Goal: Task Accomplishment & Management: Manage account settings

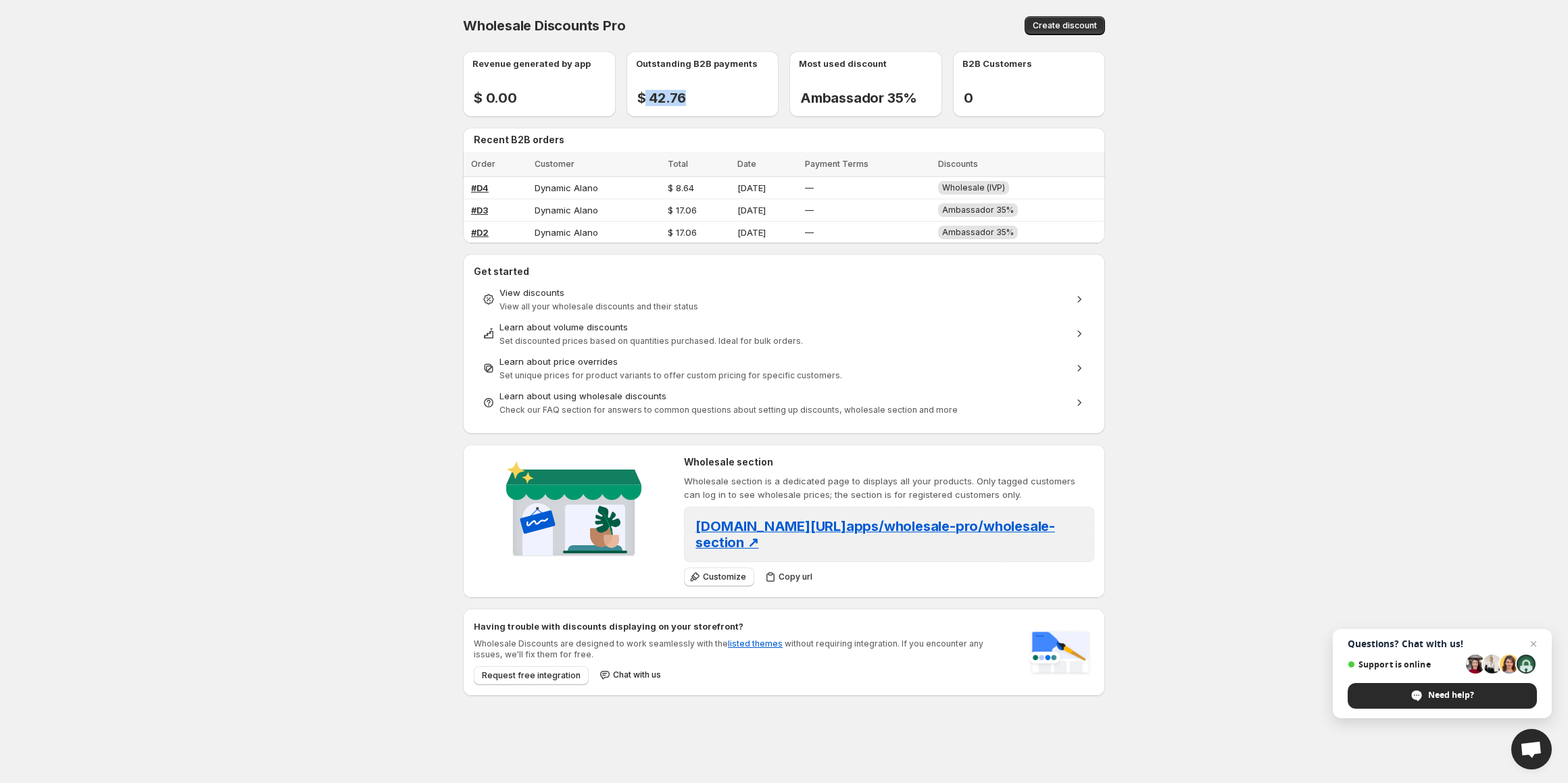
drag, startPoint x: 642, startPoint y: 98, endPoint x: 702, endPoint y: 95, distance: 60.1
click at [702, 95] on div "Outstanding B2B payments $ 42.76 - %" at bounding box center [708, 84] width 142 height 44
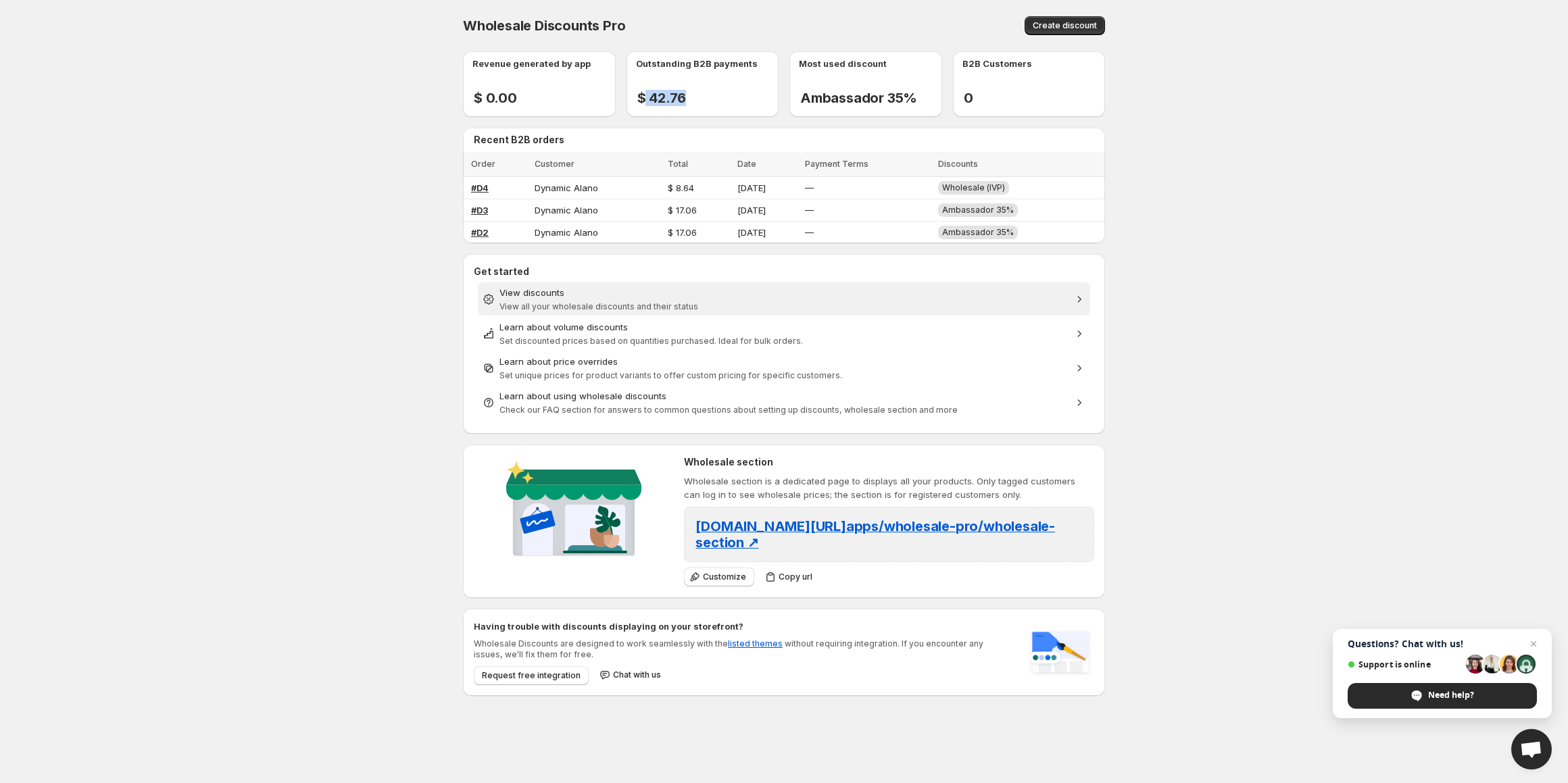
click at [769, 286] on div "View discounts" at bounding box center [784, 292] width 569 height 13
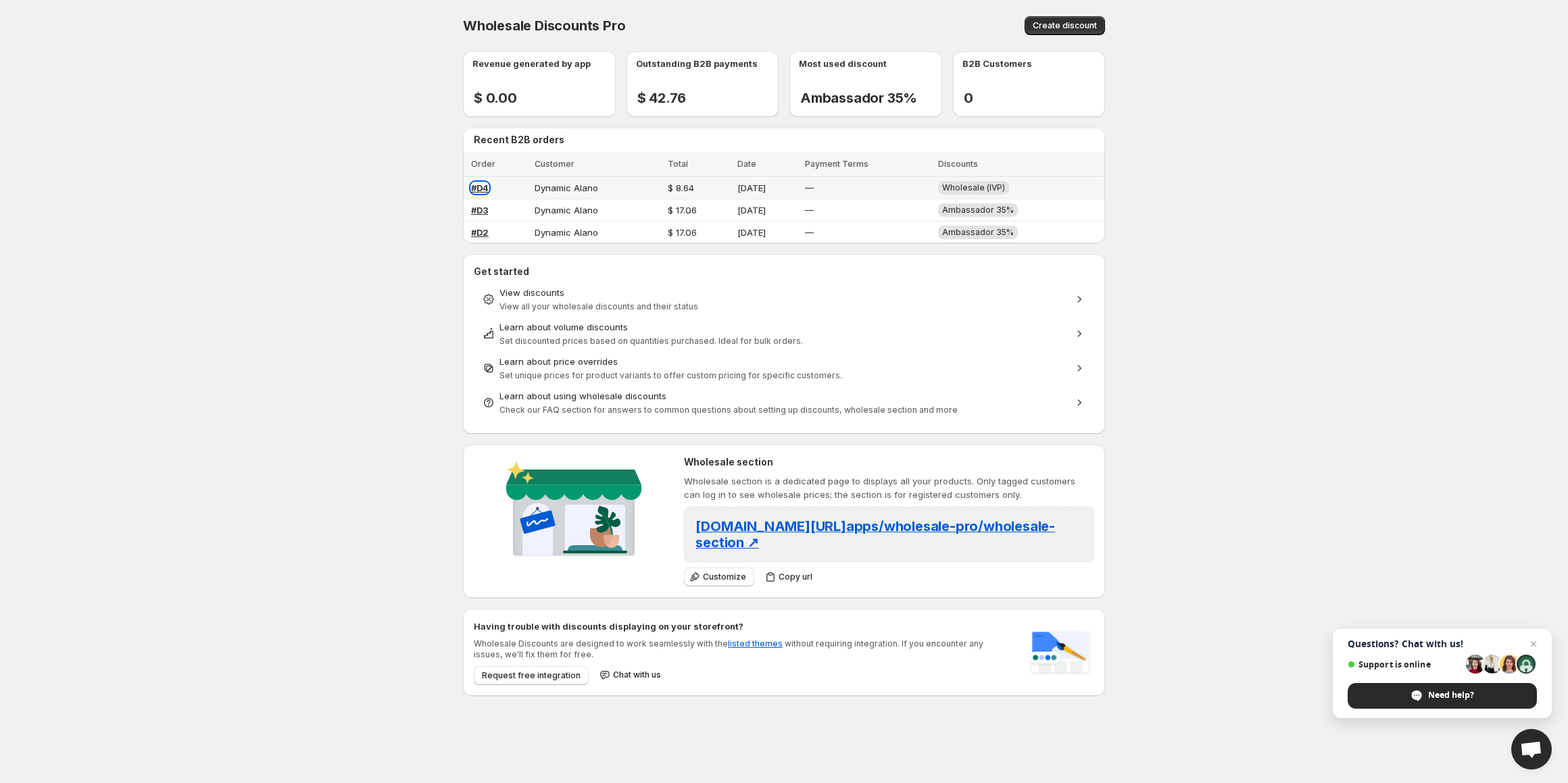
click at [478, 187] on span "#D4" at bounding box center [479, 187] width 18 height 10
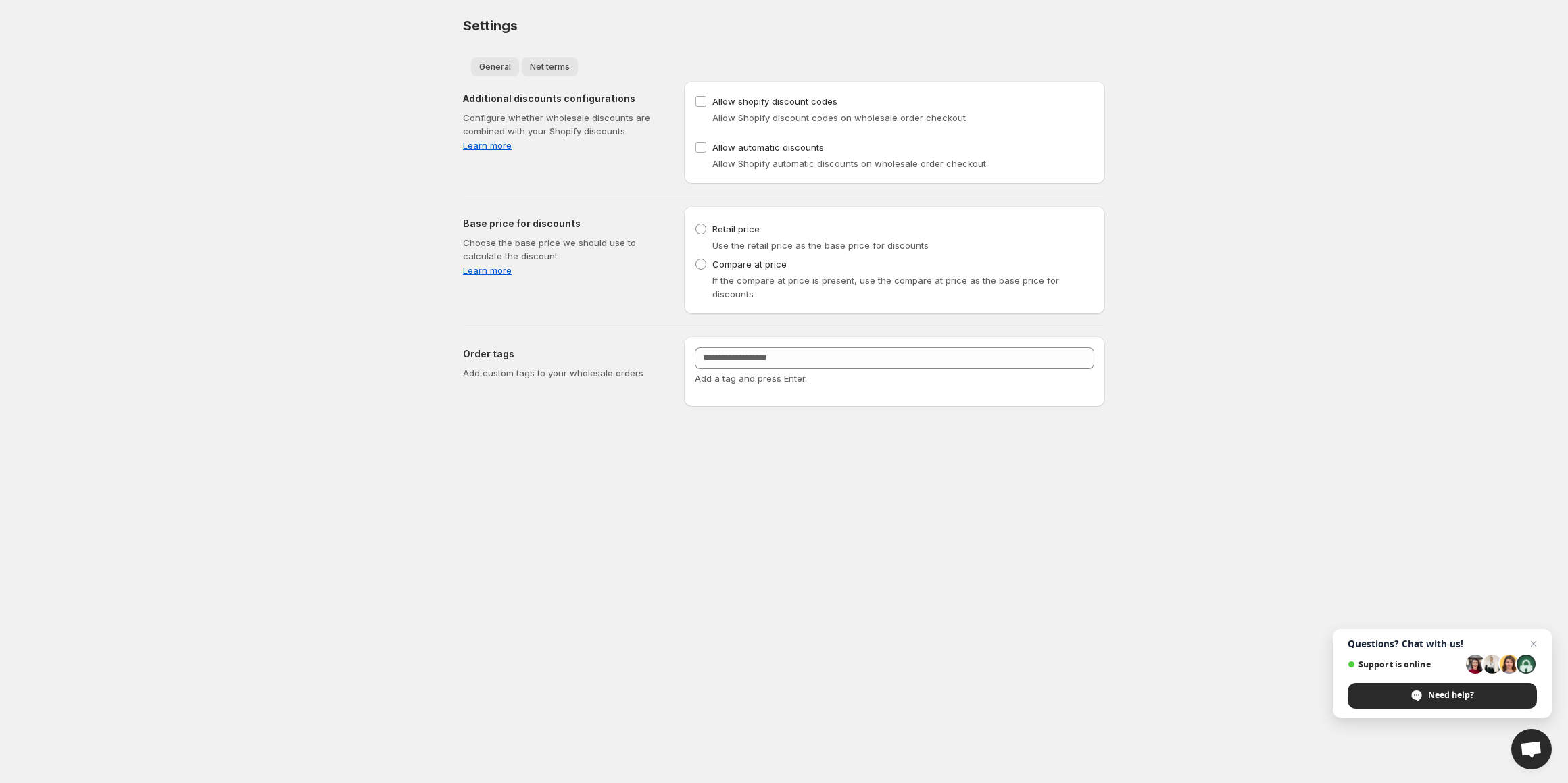
click at [552, 65] on span "Net terms" at bounding box center [550, 66] width 40 height 10
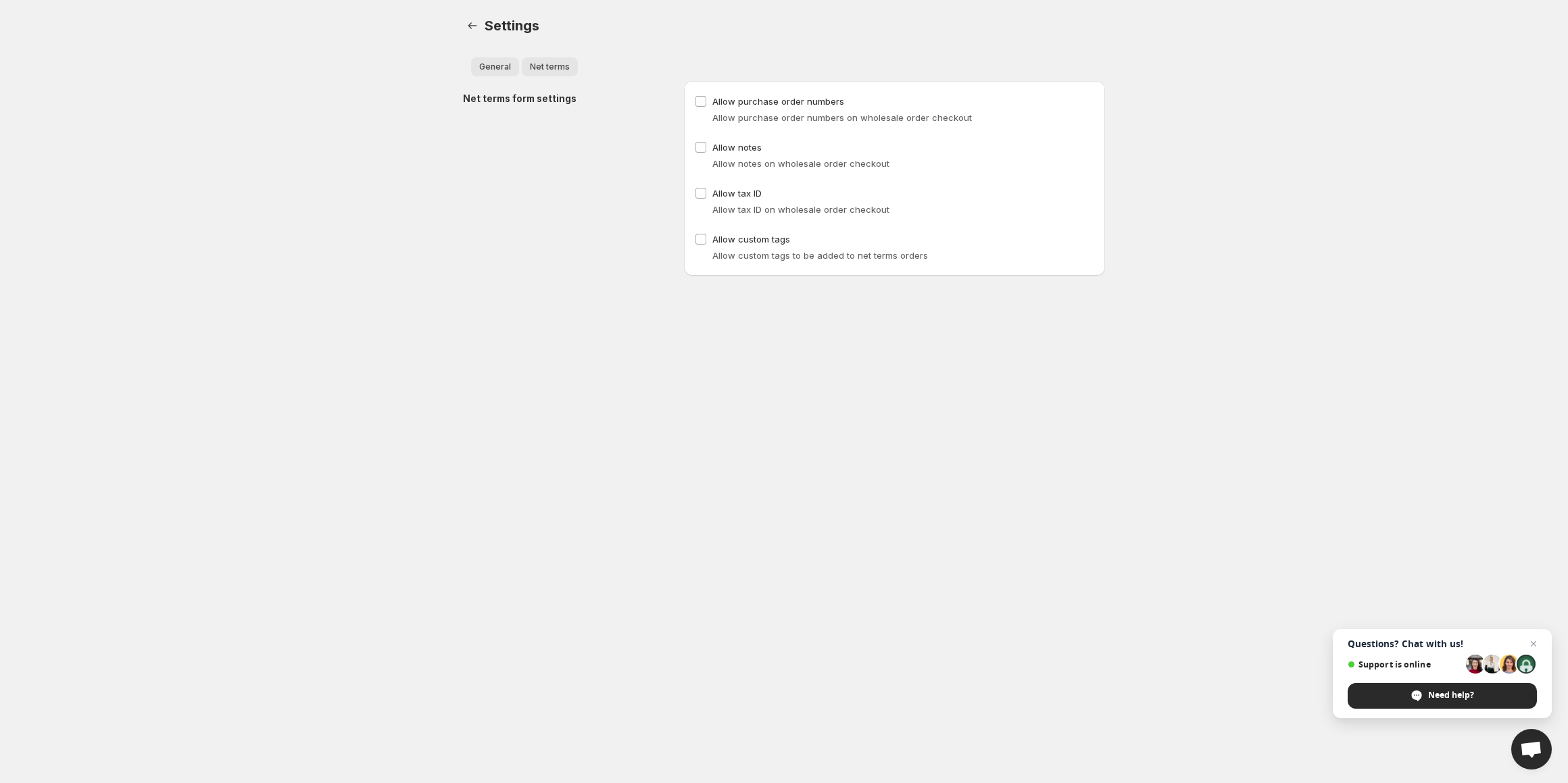
click at [494, 69] on span "General" at bounding box center [495, 66] width 31 height 10
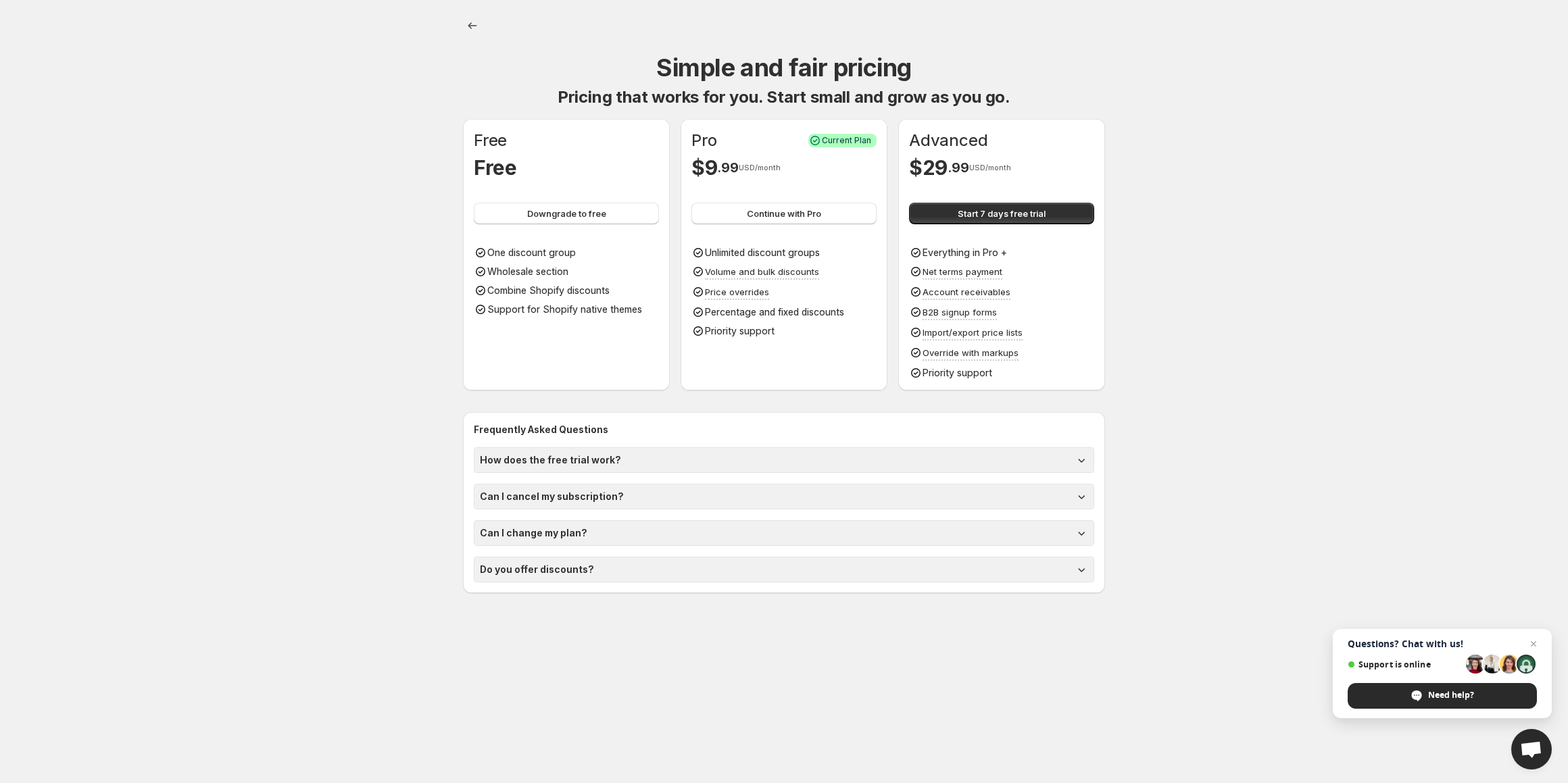
click at [1078, 460] on icon at bounding box center [1081, 460] width 13 height 13
click at [1081, 521] on icon at bounding box center [1081, 521] width 13 height 13
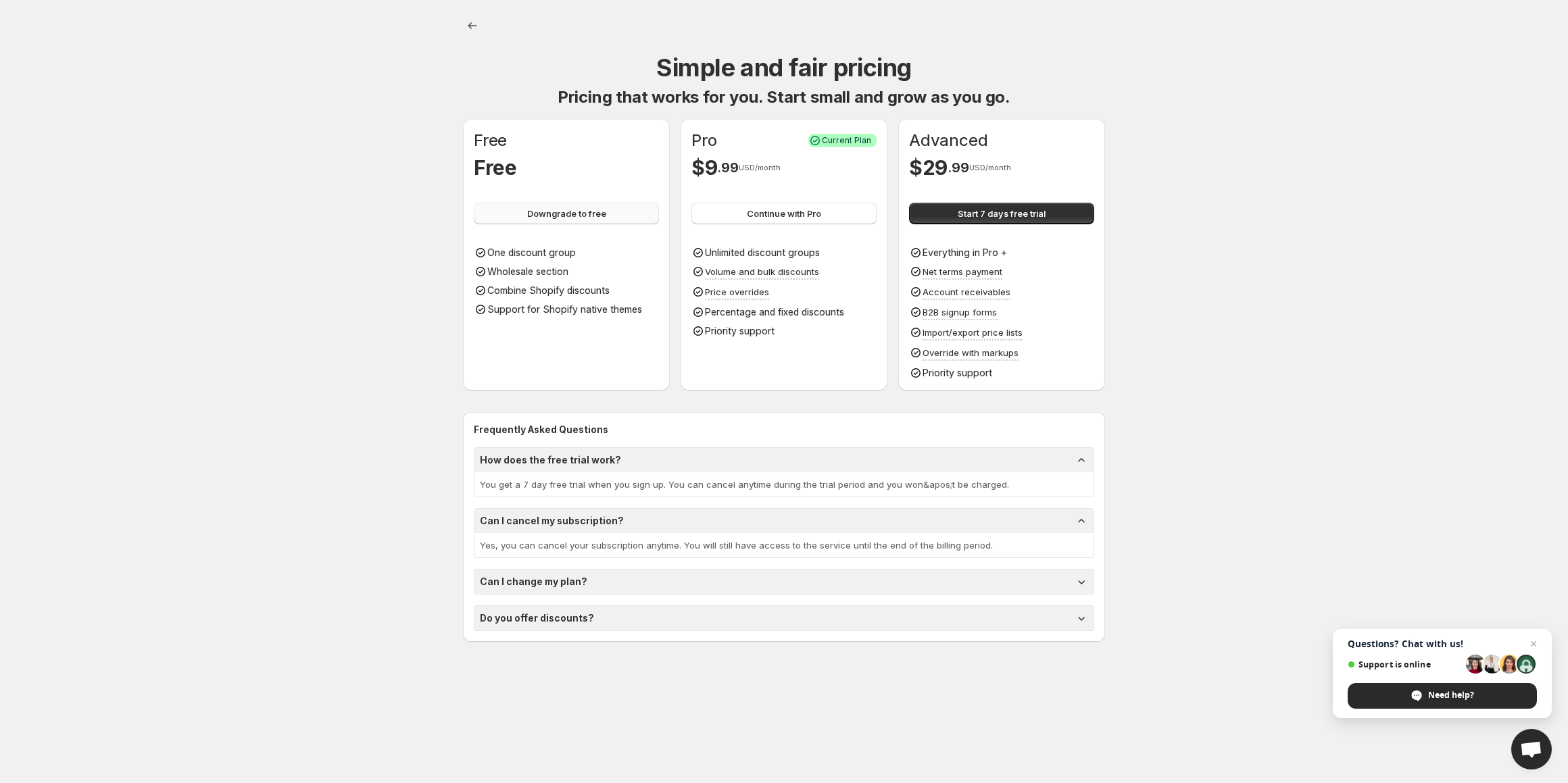
click at [547, 210] on span "Downgrade to free" at bounding box center [566, 214] width 79 height 13
